Goal: Communication & Community: Answer question/provide support

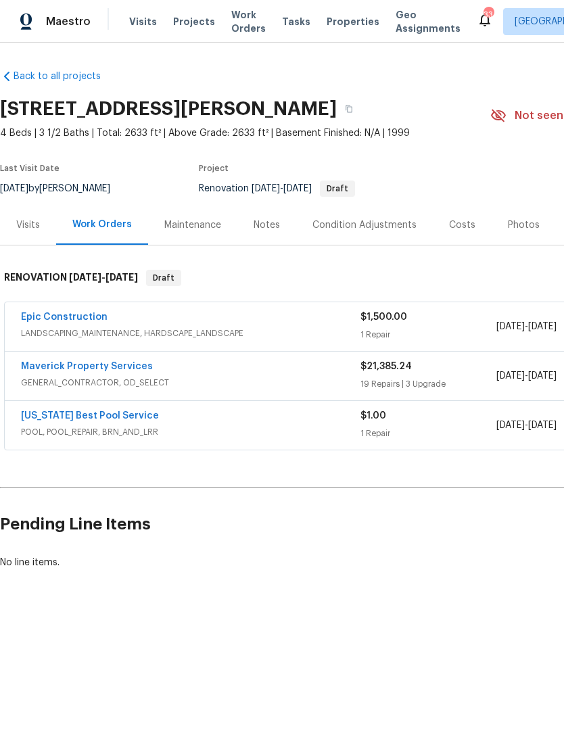
scroll to position [0, 72]
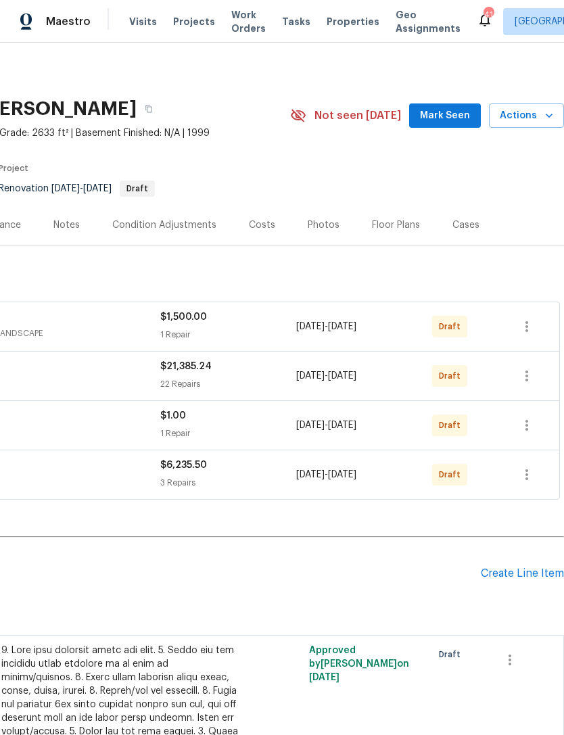
scroll to position [0, 200]
click at [535, 374] on button "button" at bounding box center [526, 376] width 32 height 32
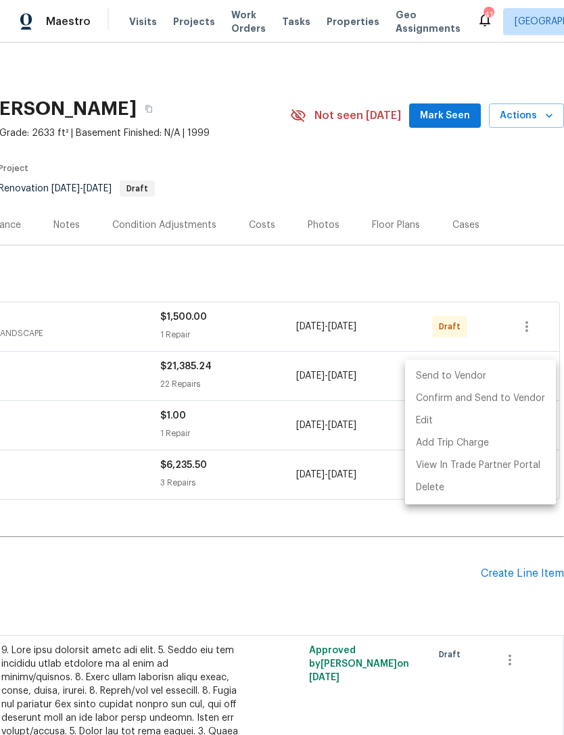
click at [498, 383] on li "Send to Vendor" at bounding box center [480, 376] width 151 height 22
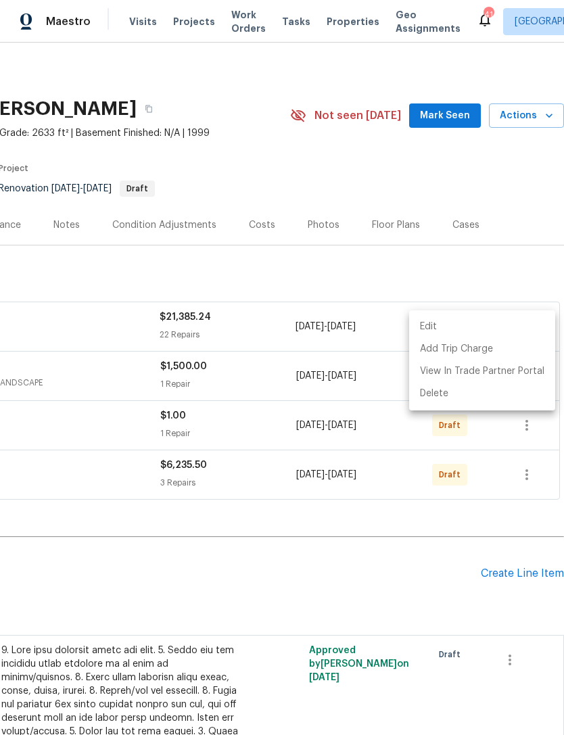
click at [254, 582] on div at bounding box center [282, 367] width 564 height 735
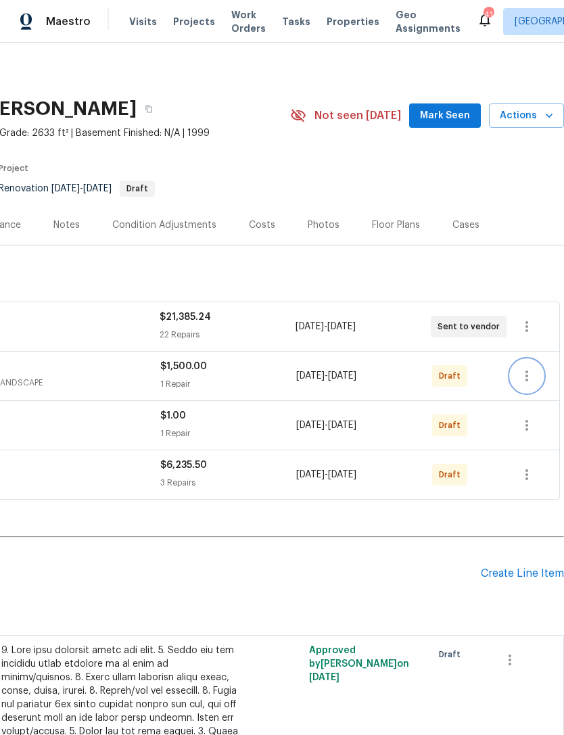
click at [534, 374] on icon "button" at bounding box center [527, 376] width 16 height 16
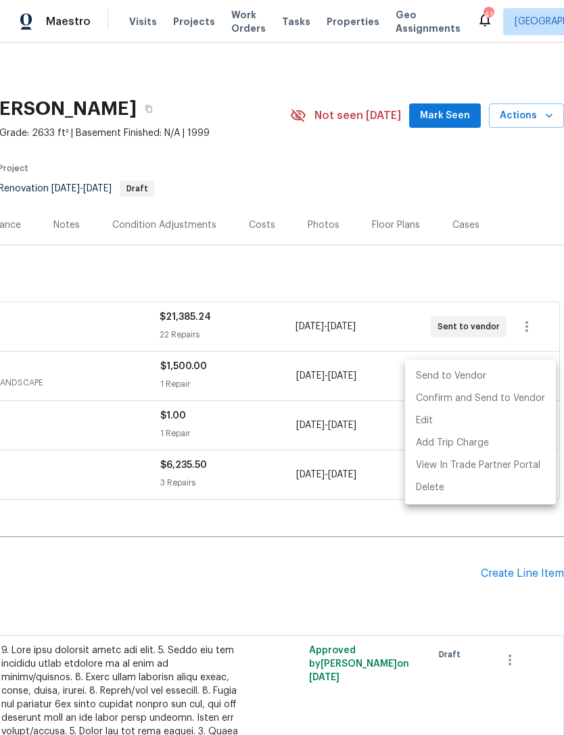
click at [505, 386] on li "Send to Vendor" at bounding box center [480, 376] width 151 height 22
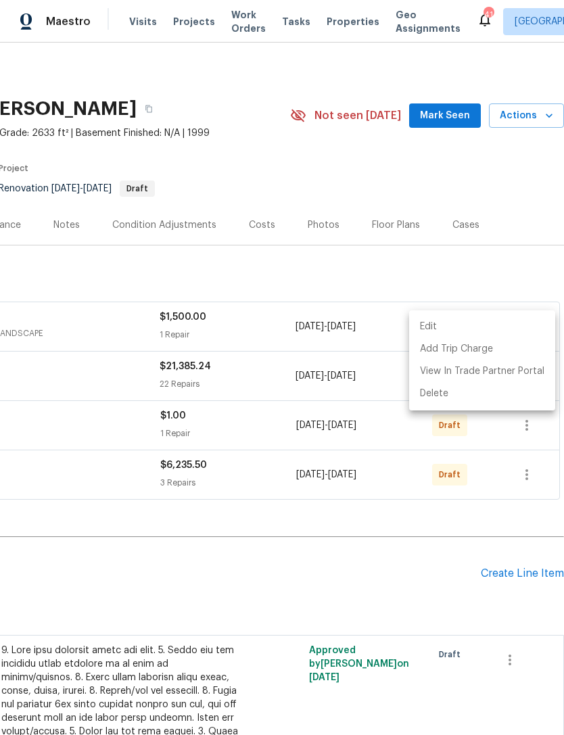
click at [537, 436] on div at bounding box center [282, 367] width 564 height 735
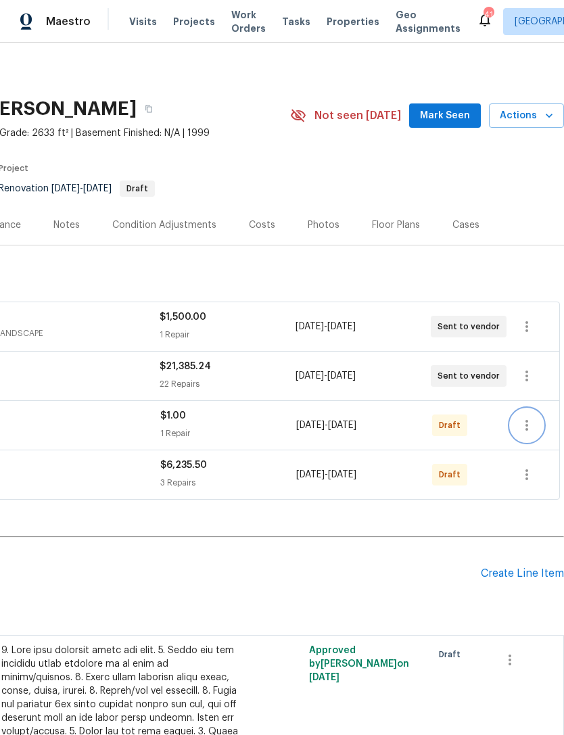
click at [527, 424] on icon "button" at bounding box center [527, 425] width 16 height 16
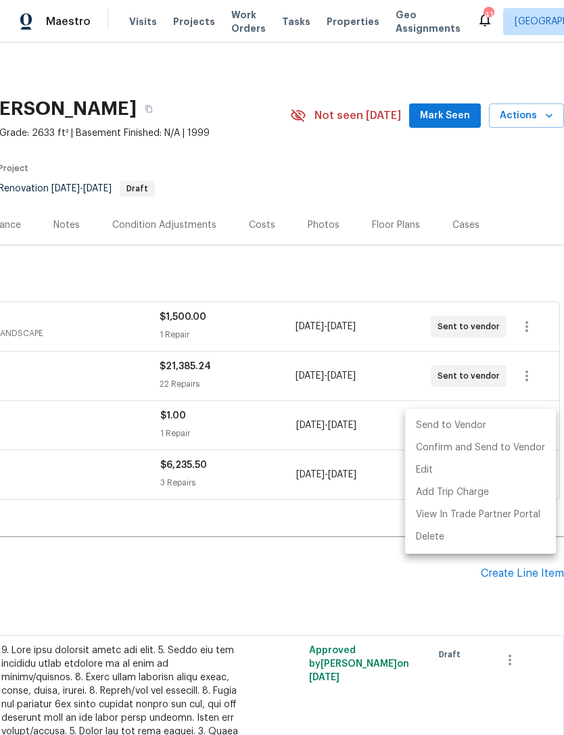
click at [507, 423] on li "Send to Vendor" at bounding box center [480, 425] width 151 height 22
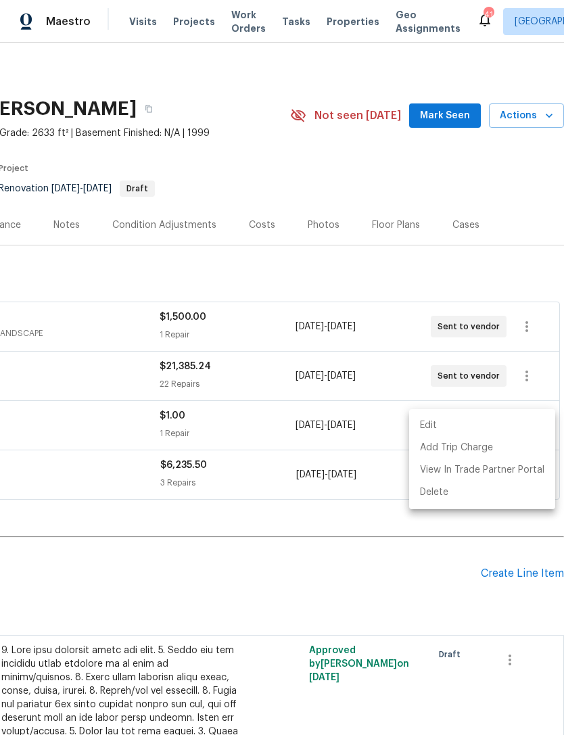
click at [212, 590] on div at bounding box center [282, 367] width 564 height 735
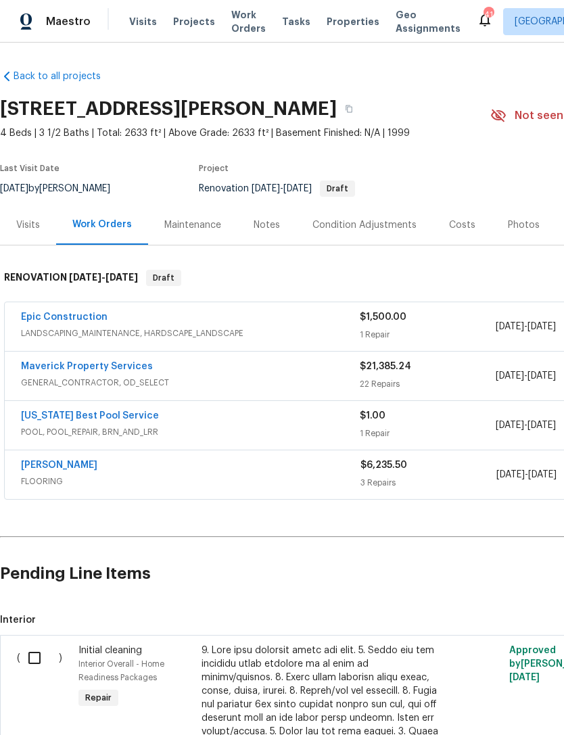
scroll to position [0, 0]
click at [70, 318] on link "Epic Construction" at bounding box center [64, 316] width 87 height 9
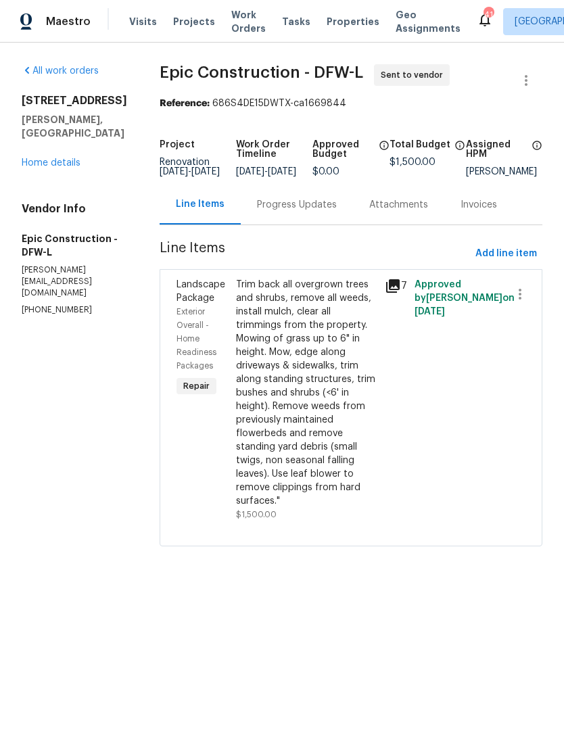
click at [279, 224] on div "Progress Updates" at bounding box center [297, 205] width 112 height 40
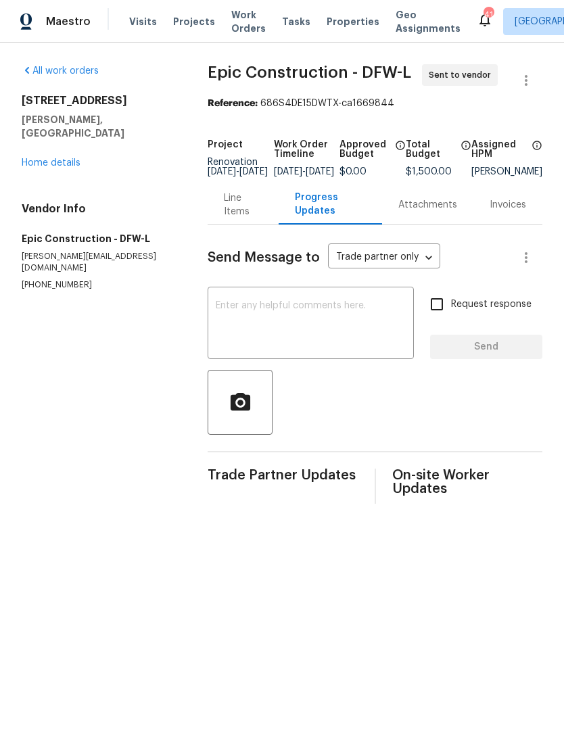
click at [373, 331] on textarea at bounding box center [311, 324] width 190 height 47
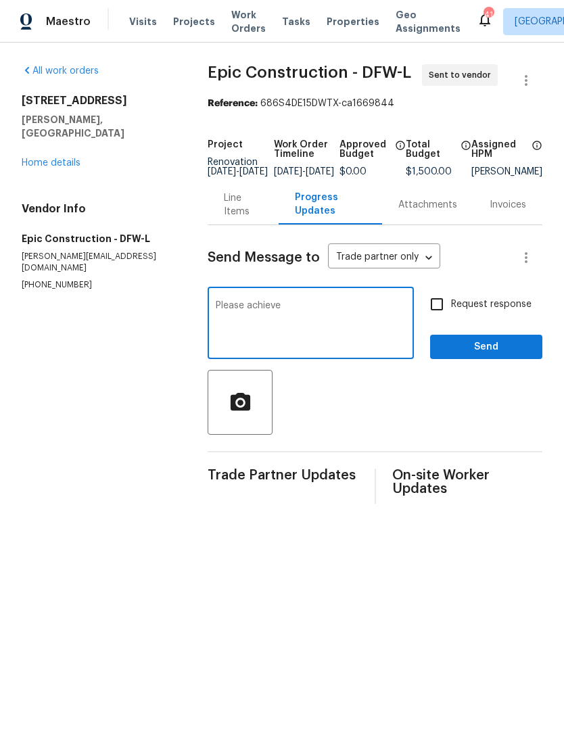
click at [268, 320] on textarea "Please achieve" at bounding box center [311, 324] width 190 height 47
click at [267, 320] on textarea "Please achieve" at bounding box center [311, 324] width 190 height 47
click at [400, 331] on textarea "Please schedule for next available, closer to the end of renovations I will add…" at bounding box center [311, 324] width 190 height 47
click at [400, 330] on textarea "Please schedule for next available, closer to the end of renovations I will add…" at bounding box center [311, 324] width 190 height 47
click at [376, 348] on textarea "Please schedule for next available, closer to the end of renovations I will add…" at bounding box center [311, 324] width 190 height 47
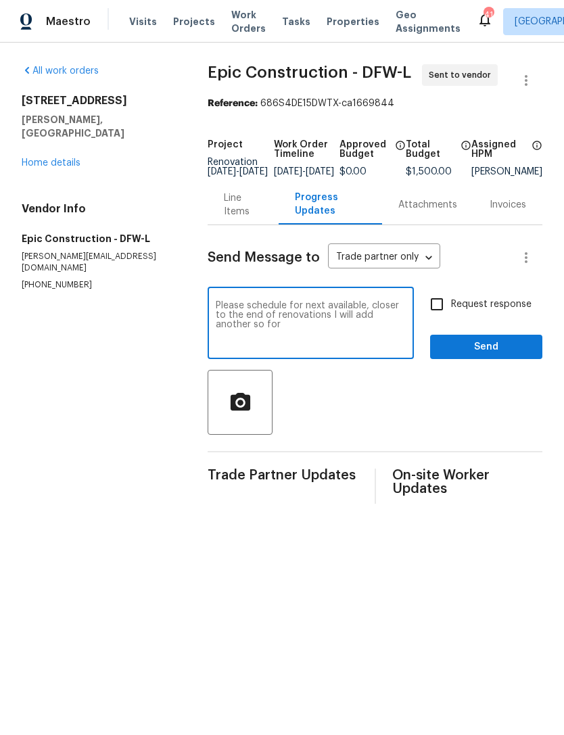
click at [398, 331] on textarea "Please schedule for next available, closer to the end of renovations I will add…" at bounding box center [311, 324] width 190 height 47
click at [398, 330] on textarea "Please schedule for next available, closer to the end of renovations I will add…" at bounding box center [311, 324] width 190 height 47
click at [401, 328] on textarea "Please schedule for next available, closer to the end of renovations I will add…" at bounding box center [311, 324] width 190 height 47
click at [397, 327] on textarea "Please schedule for next available, closer to the end of renovations I will add…" at bounding box center [311, 324] width 190 height 47
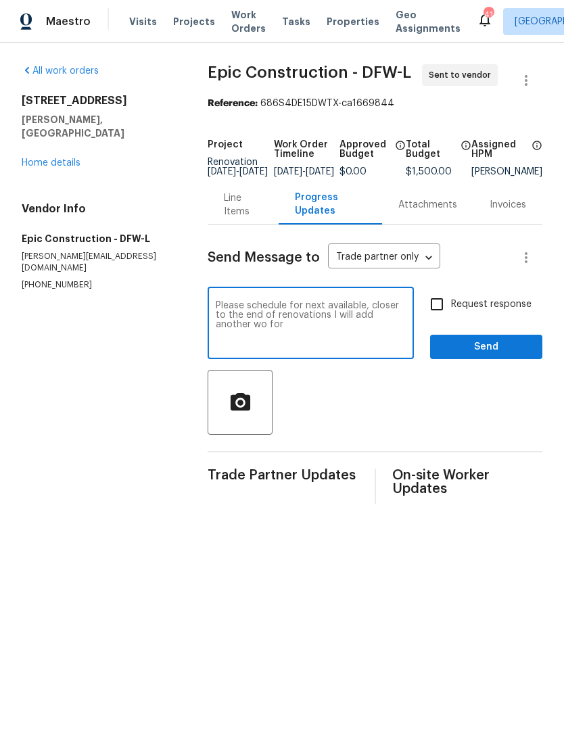
click at [339, 341] on textarea "Please schedule for next available, closer to the end of renovations I will add…" at bounding box center [311, 324] width 190 height 47
type textarea "Please schedule for next available, closer to the end of renovations I will add…"
click at [510, 376] on div "Send Message to Trade partner only Trade partner only ​ Please schedule for nex…" at bounding box center [375, 364] width 335 height 279
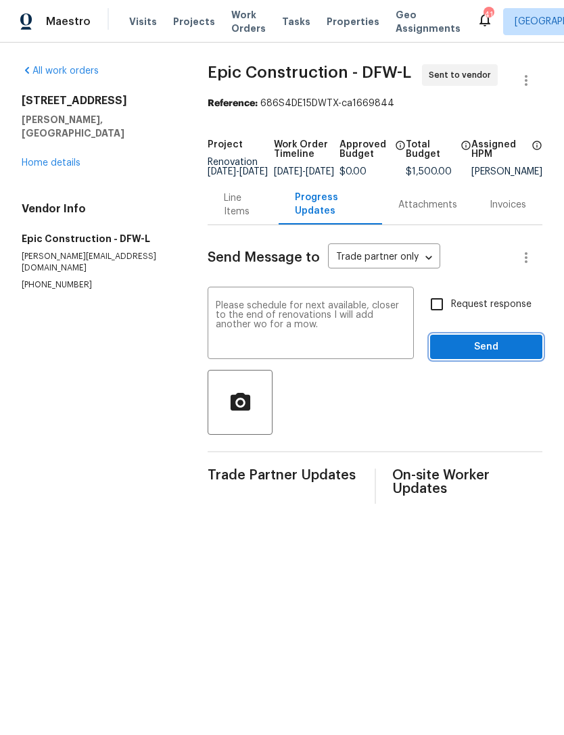
click at [500, 360] on button "Send" at bounding box center [486, 347] width 112 height 25
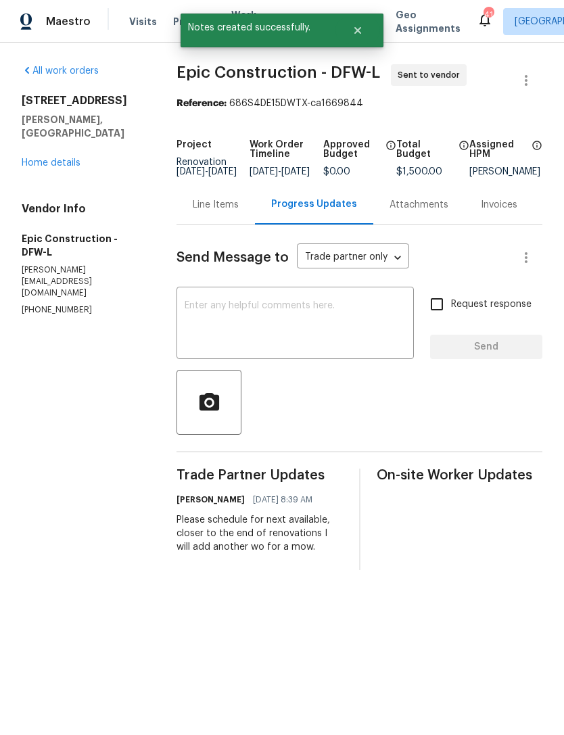
click at [62, 158] on link "Home details" at bounding box center [51, 162] width 59 height 9
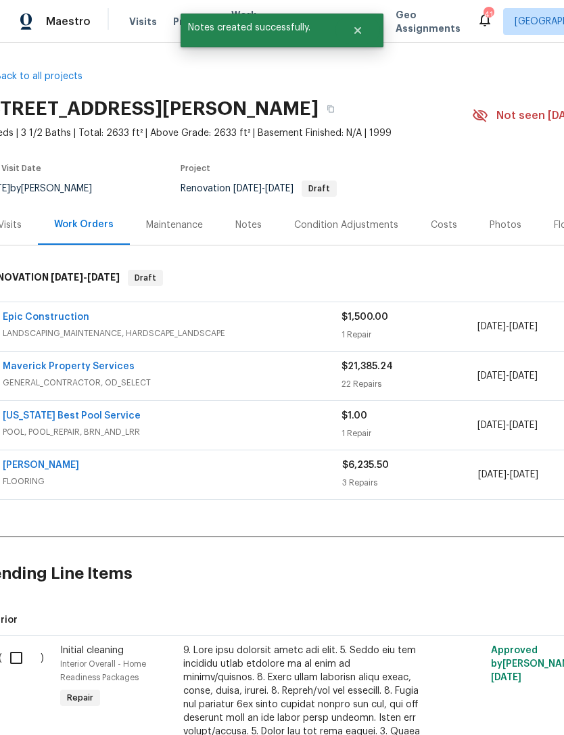
scroll to position [0, 16]
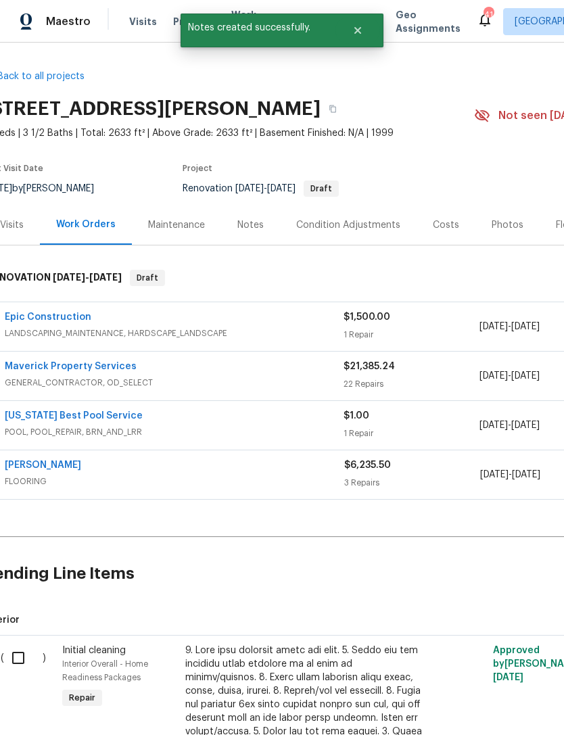
click at [99, 420] on link "[US_STATE] Best Pool Service" at bounding box center [74, 415] width 138 height 9
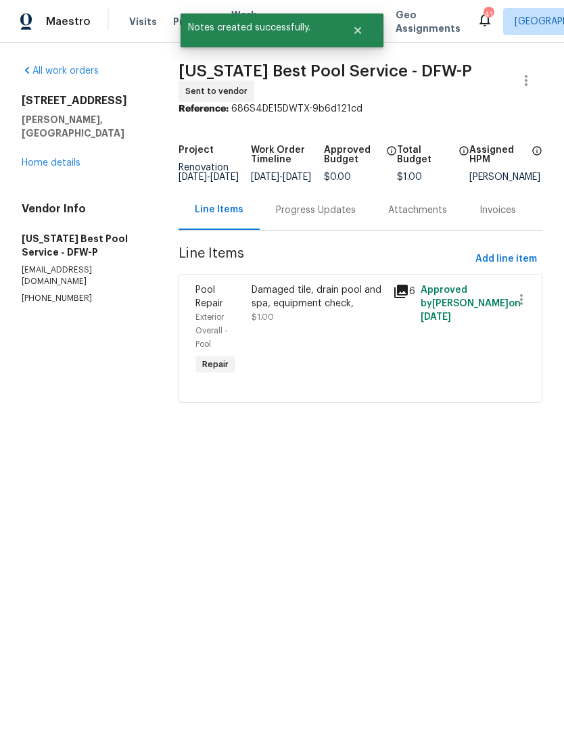
click at [295, 212] on div "Progress Updates" at bounding box center [316, 210] width 80 height 14
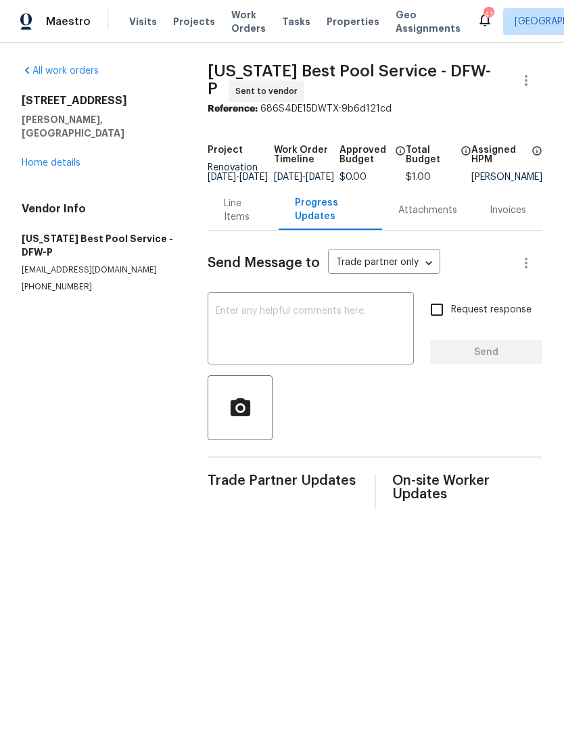
click at [331, 339] on textarea at bounding box center [311, 329] width 190 height 47
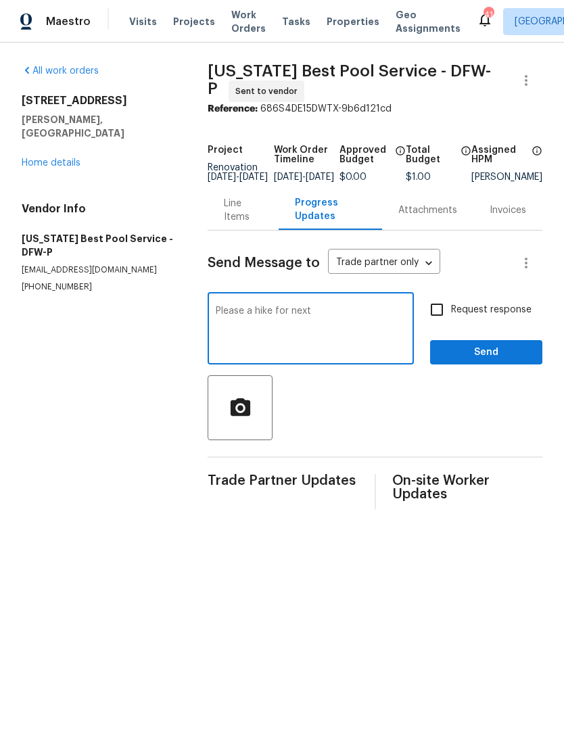
click at [251, 321] on textarea "Please a hike for next" at bounding box center [311, 329] width 190 height 47
click at [256, 350] on textarea "Please a hike for next" at bounding box center [311, 329] width 190 height 47
click at [255, 320] on textarea "Please a hike for next" at bounding box center [311, 329] width 190 height 47
click at [369, 337] on textarea "Please schedule for next" at bounding box center [311, 329] width 190 height 47
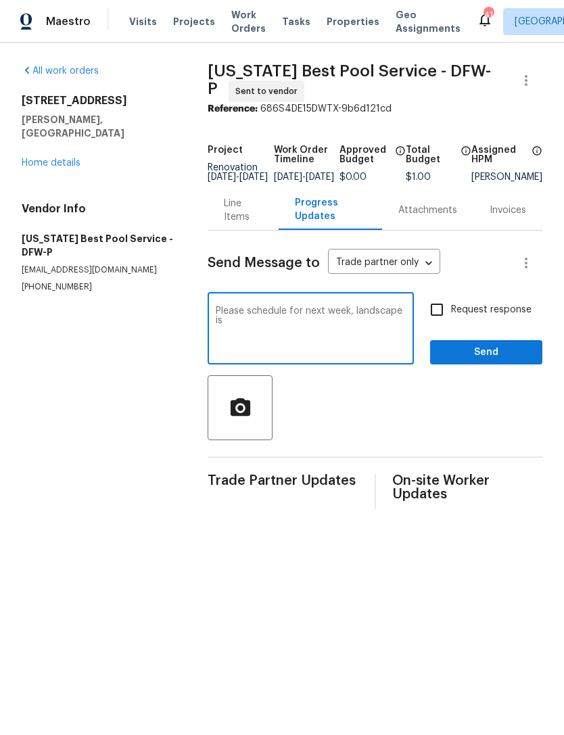
click at [299, 322] on textarea "Please schedule for next week, landscape is" at bounding box center [311, 329] width 190 height 47
click at [364, 354] on textarea "Please schedule for mid next week, landscape is" at bounding box center [311, 329] width 190 height 47
type textarea "Please schedule for mid next week, landscape is scheduled first to clear all ov…"
click at [487, 361] on span "Send" at bounding box center [486, 352] width 91 height 17
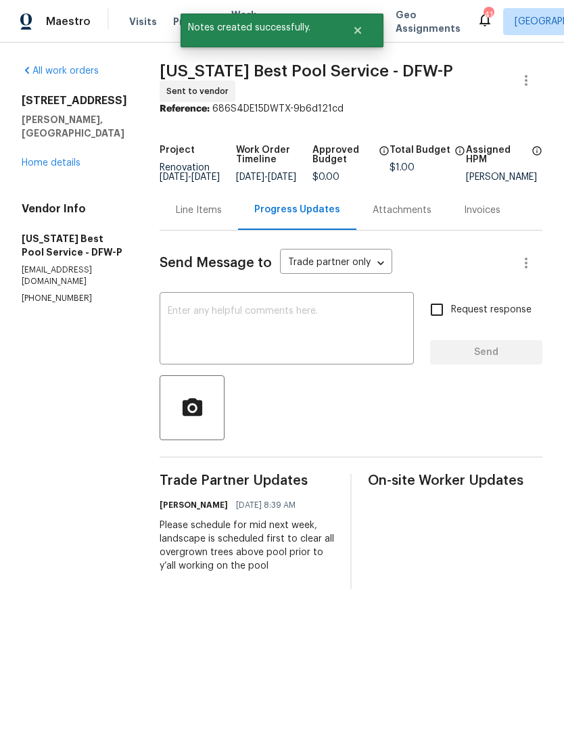
click at [66, 166] on link "Home details" at bounding box center [51, 162] width 59 height 9
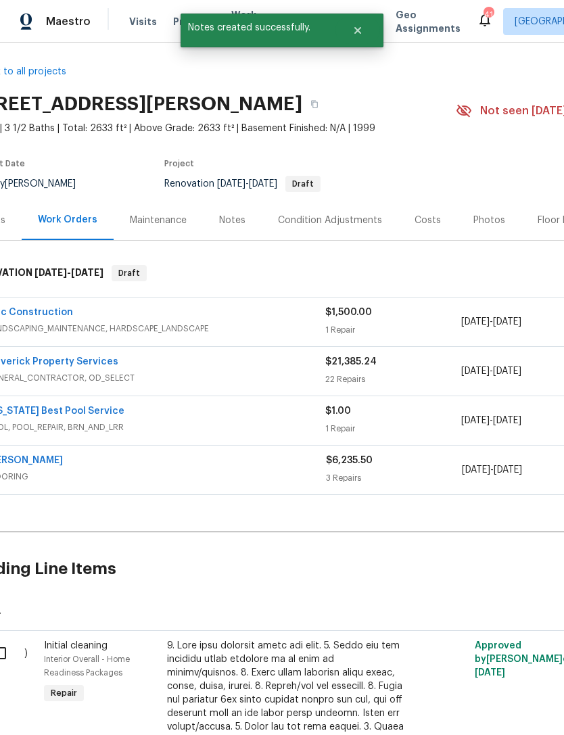
scroll to position [8, 47]
